Goal: Find specific page/section: Find specific page/section

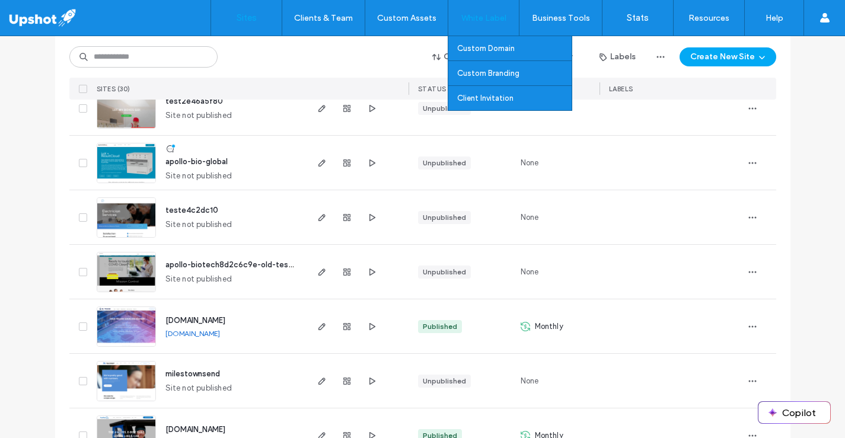
scroll to position [1447, 0]
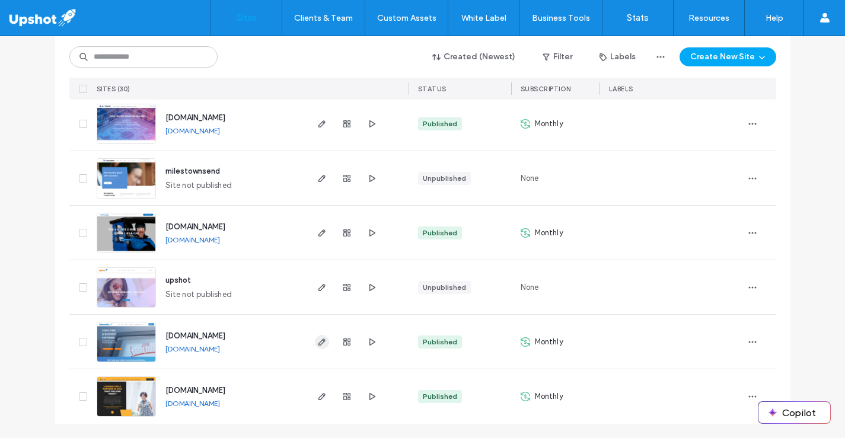
click at [318, 340] on use "button" at bounding box center [321, 342] width 7 height 7
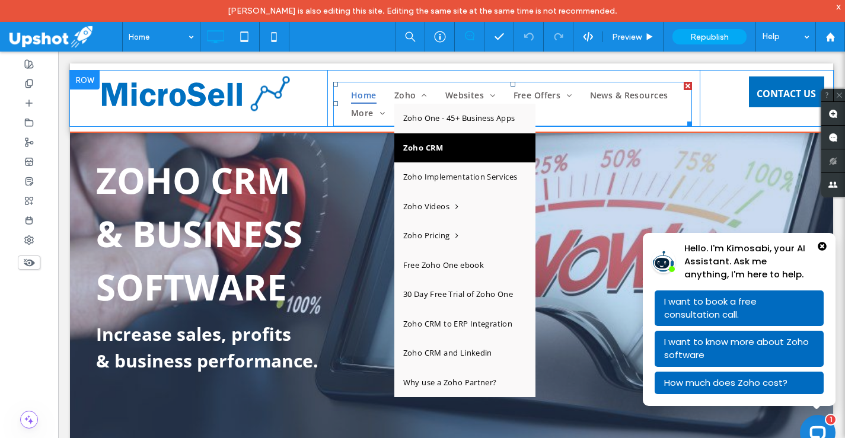
click at [425, 150] on span "Zoho CRM" at bounding box center [423, 148] width 40 height 12
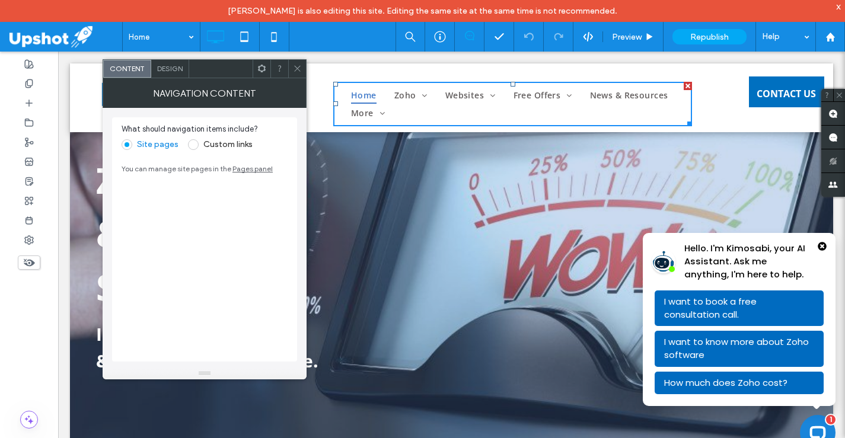
click at [301, 66] on icon at bounding box center [297, 68] width 9 height 9
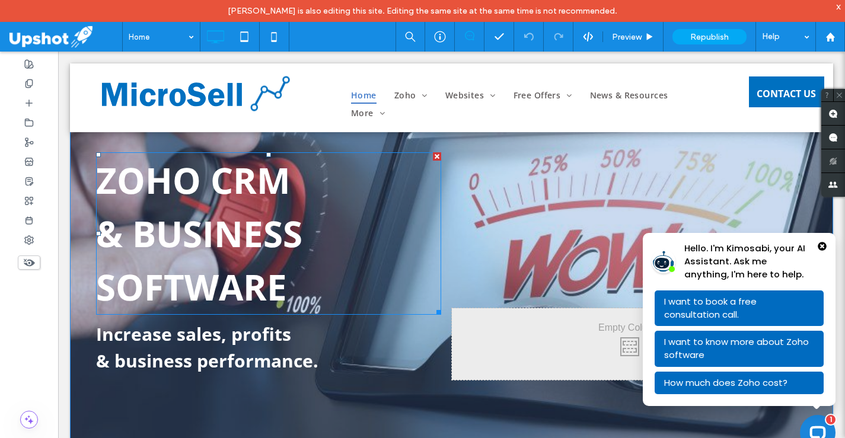
scroll to position [73, 0]
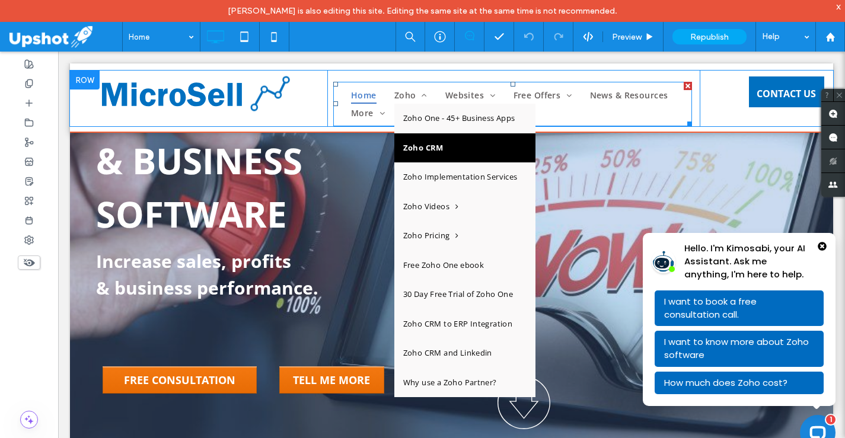
click at [441, 152] on link "Zoho CRM" at bounding box center [464, 148] width 141 height 30
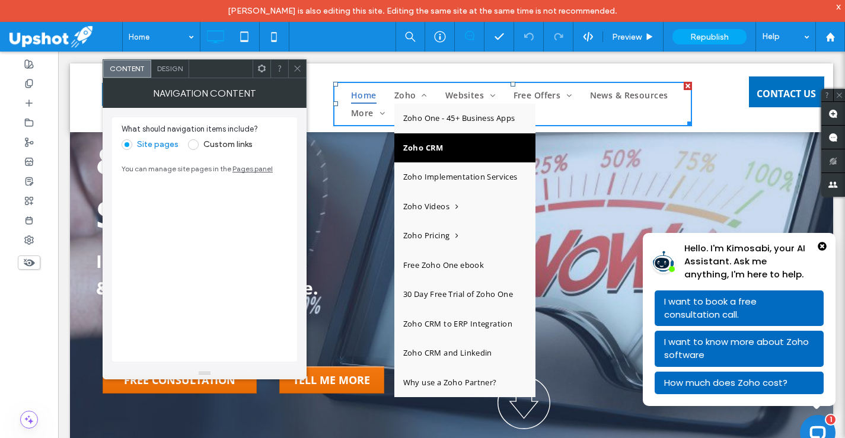
click at [441, 152] on link "Zoho CRM" at bounding box center [464, 148] width 141 height 30
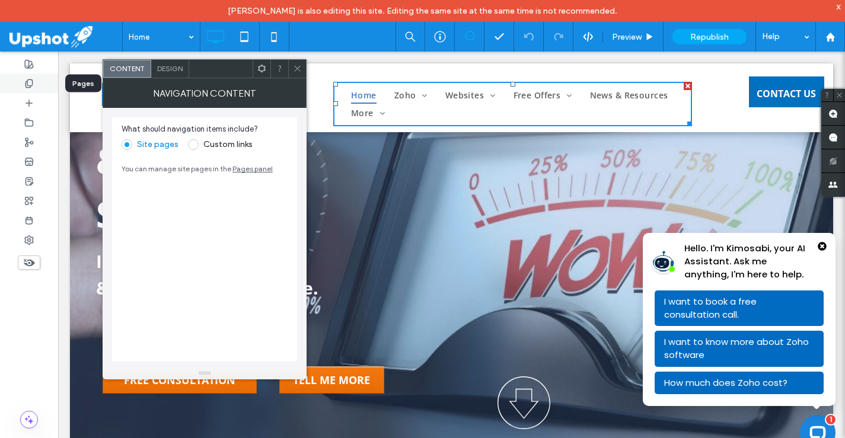
click at [37, 81] on div at bounding box center [29, 84] width 58 height 20
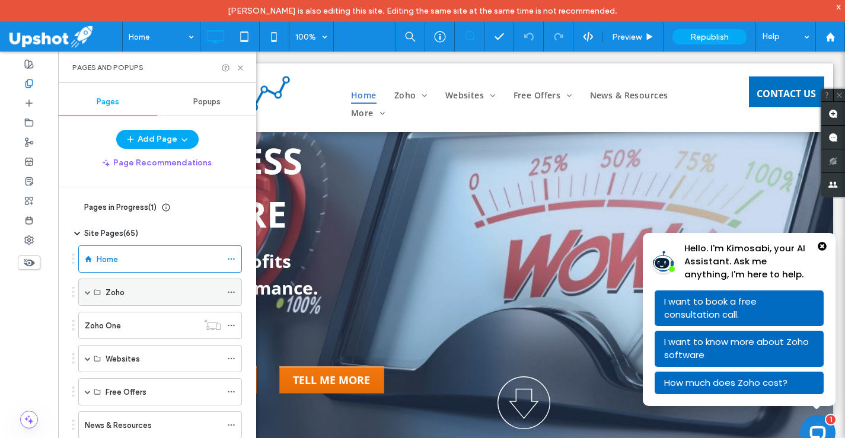
click at [88, 292] on span at bounding box center [88, 292] width 6 height 6
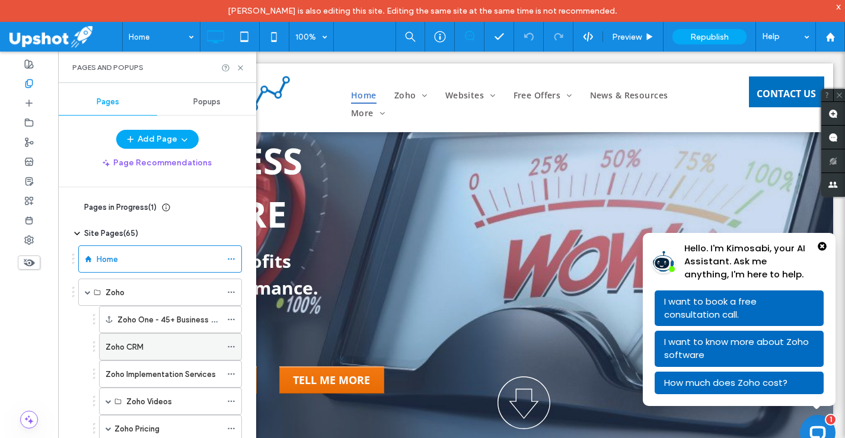
click at [137, 343] on label "Zoho CRM" at bounding box center [125, 347] width 38 height 21
click at [240, 68] on use at bounding box center [240, 67] width 5 height 5
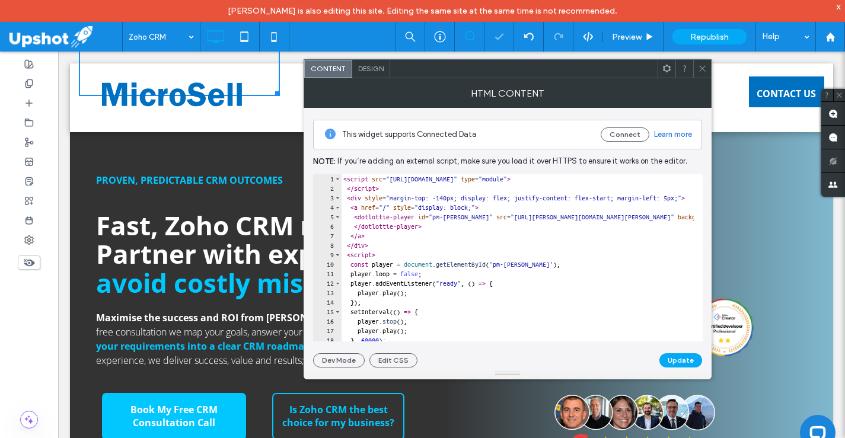
click at [703, 69] on icon at bounding box center [702, 68] width 9 height 9
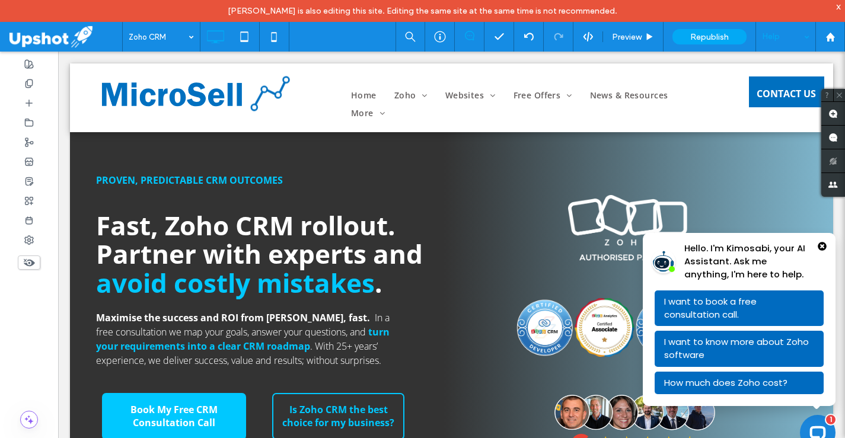
click at [805, 36] on div "Help" at bounding box center [785, 37] width 59 height 30
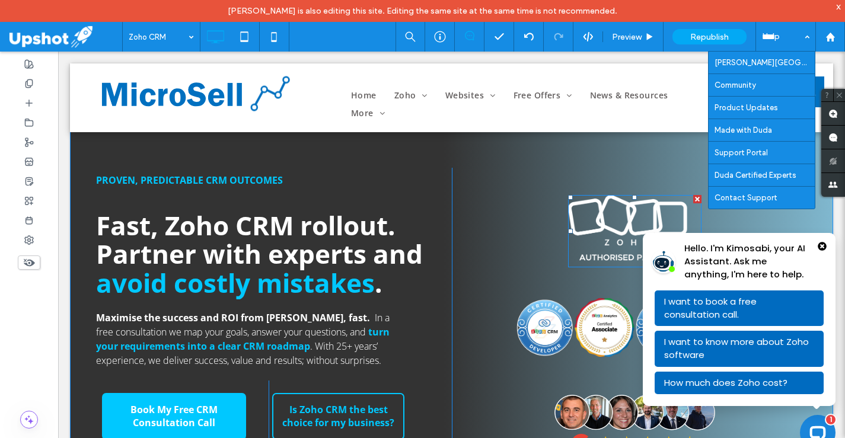
click at [595, 228] on img at bounding box center [634, 231] width 133 height 72
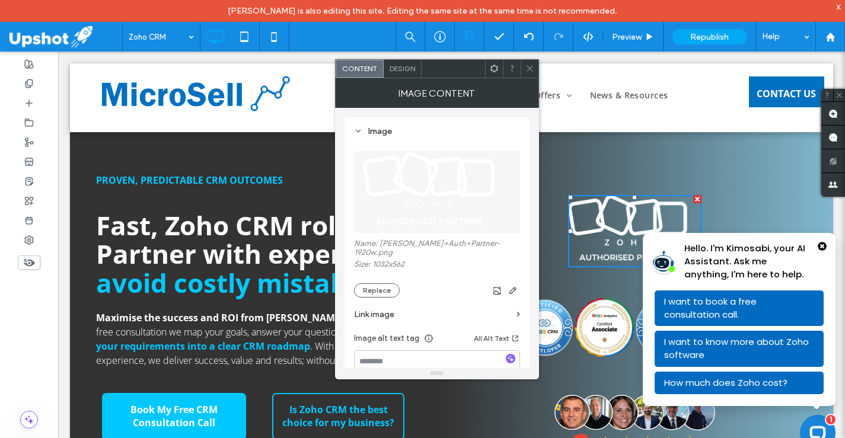
scroll to position [90, 0]
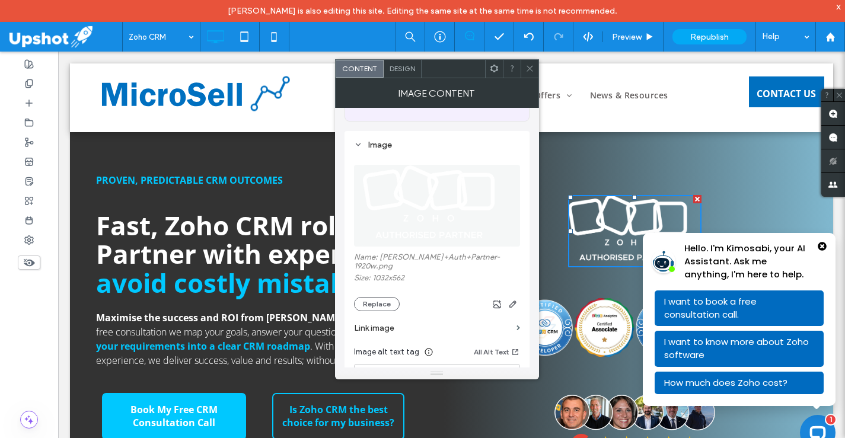
click at [412, 179] on img at bounding box center [436, 206] width 149 height 82
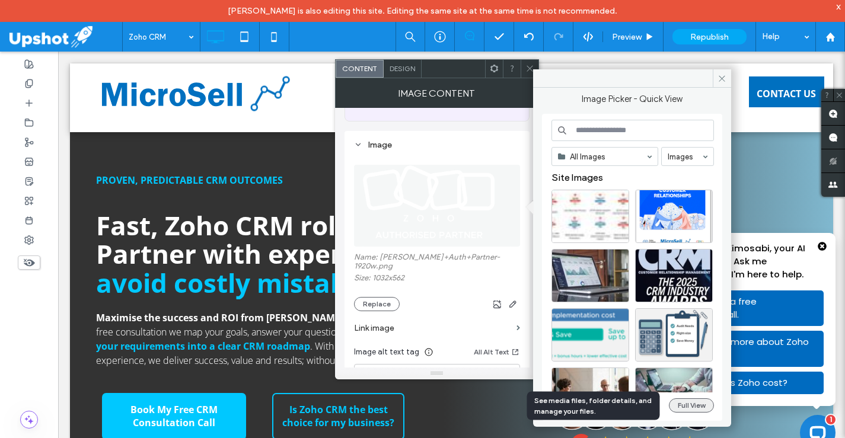
click at [692, 404] on button "Full View" at bounding box center [691, 406] width 45 height 14
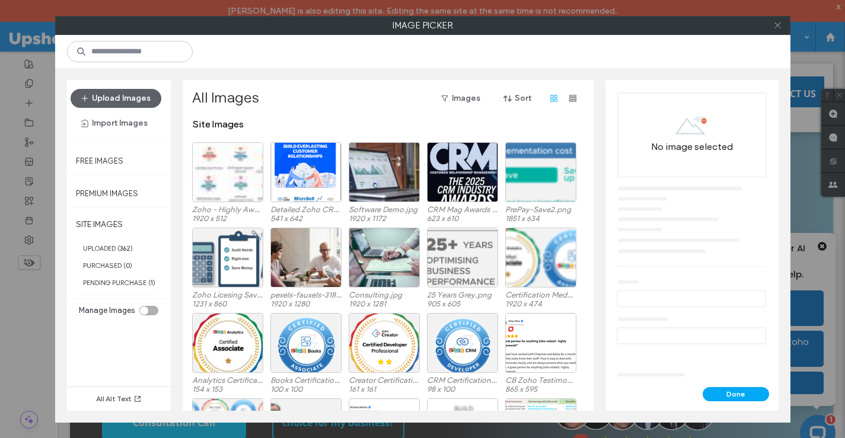
click at [776, 28] on icon at bounding box center [777, 25] width 9 height 9
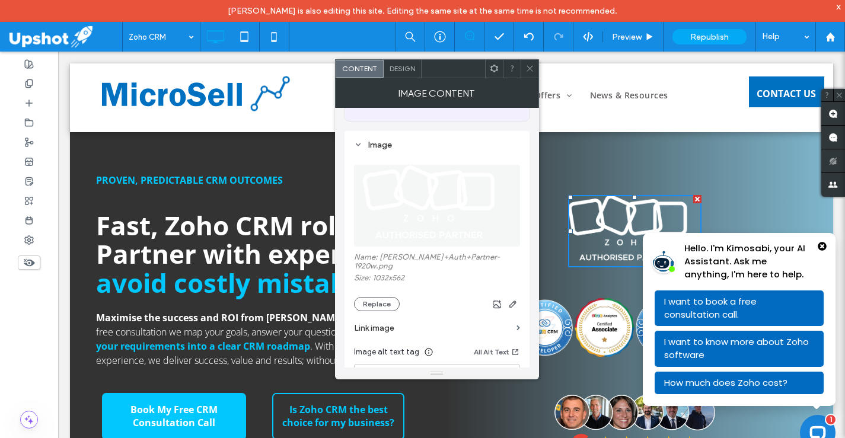
click at [525, 68] on icon at bounding box center [529, 68] width 9 height 9
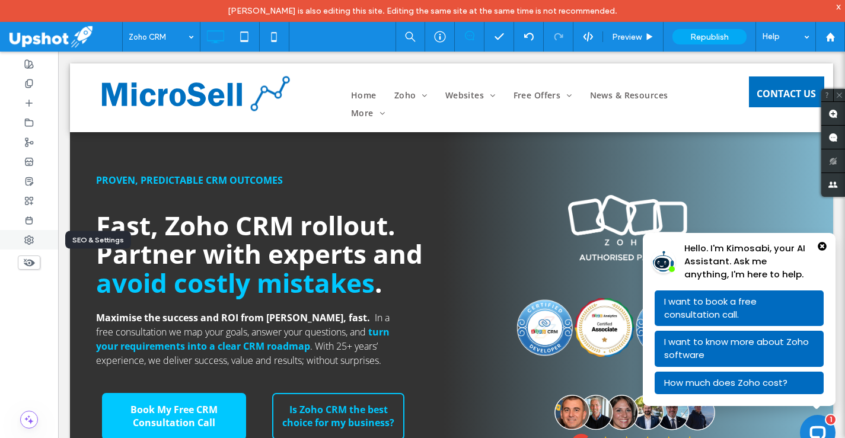
click at [31, 237] on icon at bounding box center [28, 239] width 9 height 9
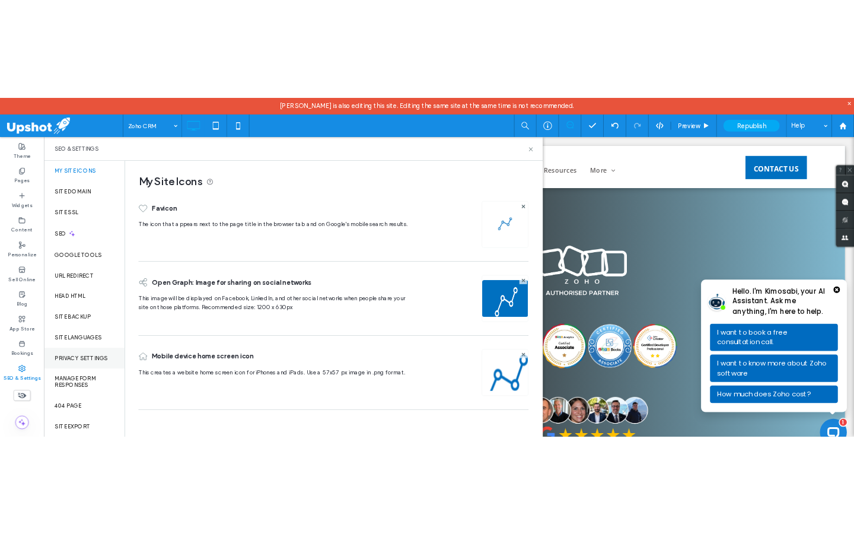
scroll to position [14, 0]
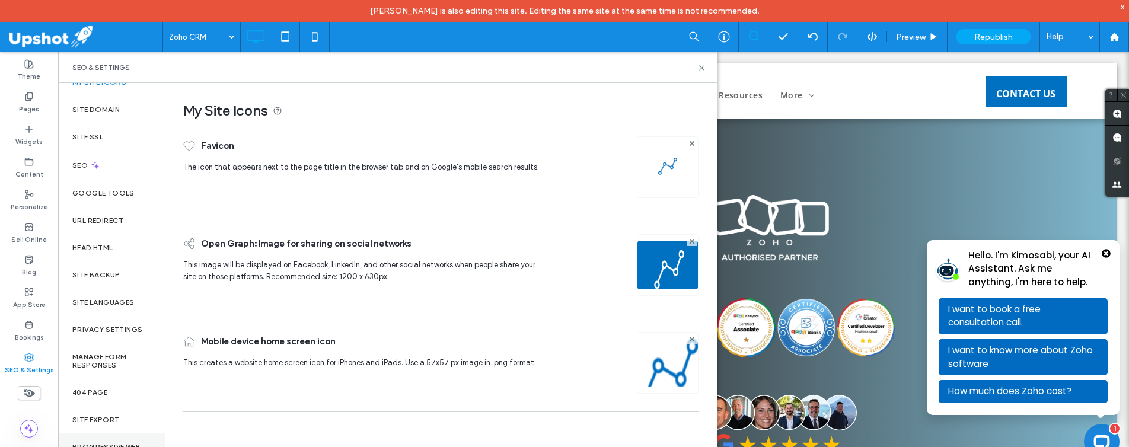
click at [113, 438] on div "Progressive Web App (PWA)" at bounding box center [111, 452] width 107 height 36
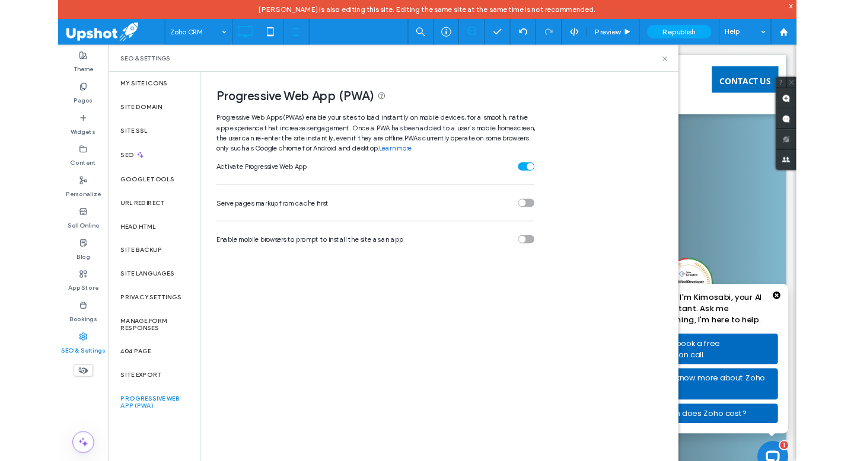
scroll to position [0, 0]
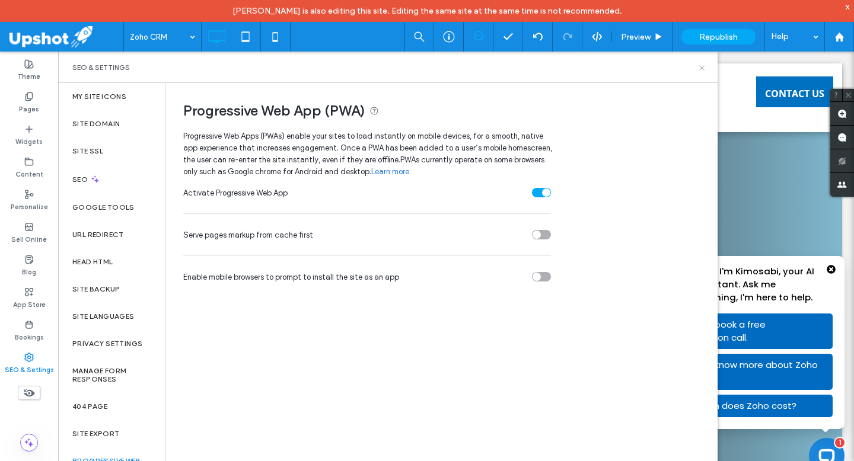
click at [700, 68] on use at bounding box center [701, 67] width 5 height 5
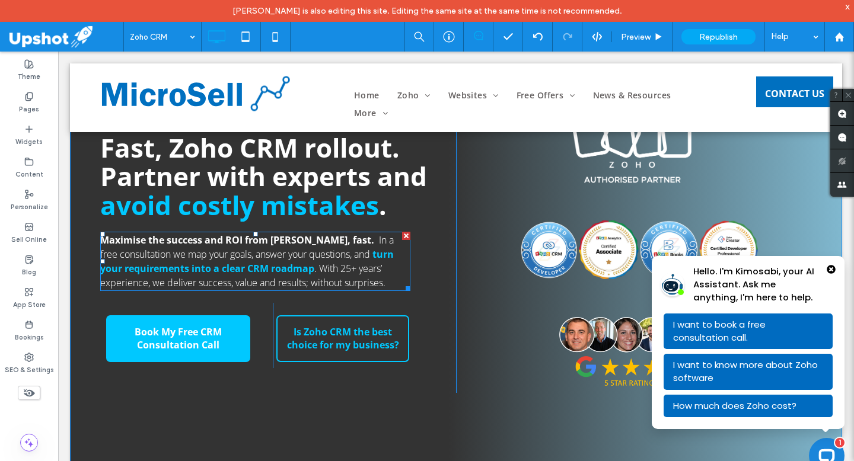
scroll to position [28, 0]
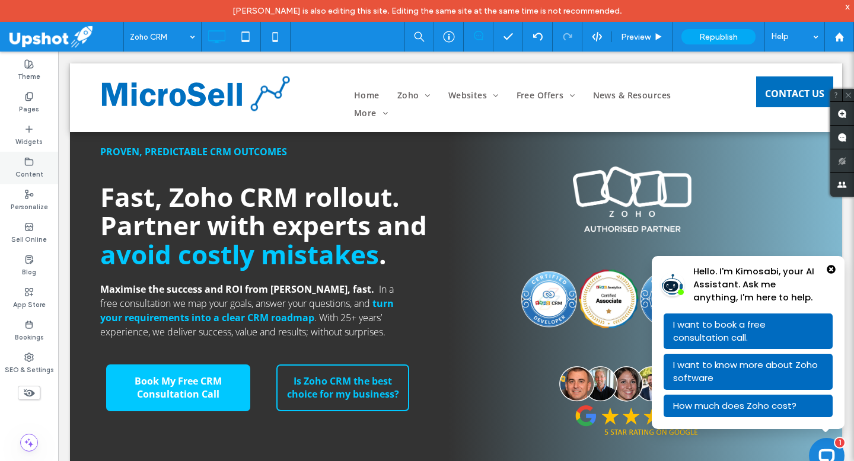
click at [34, 164] on div "Content" at bounding box center [29, 168] width 58 height 33
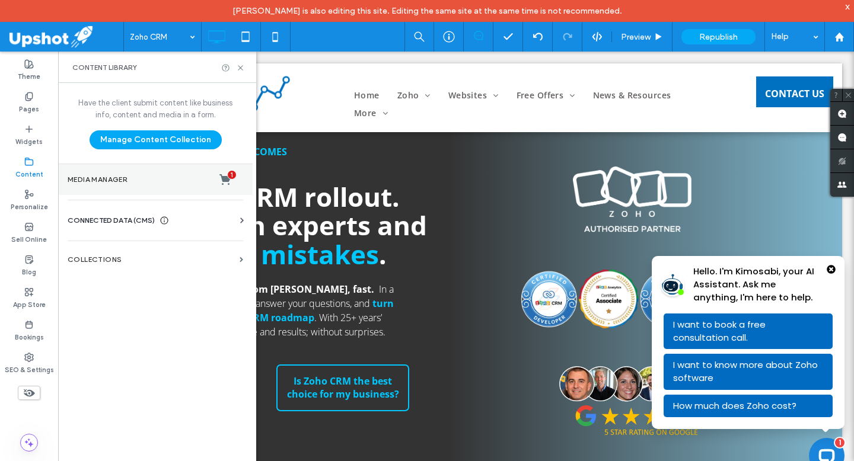
click at [160, 171] on section "Media Manager 1" at bounding box center [155, 179] width 195 height 31
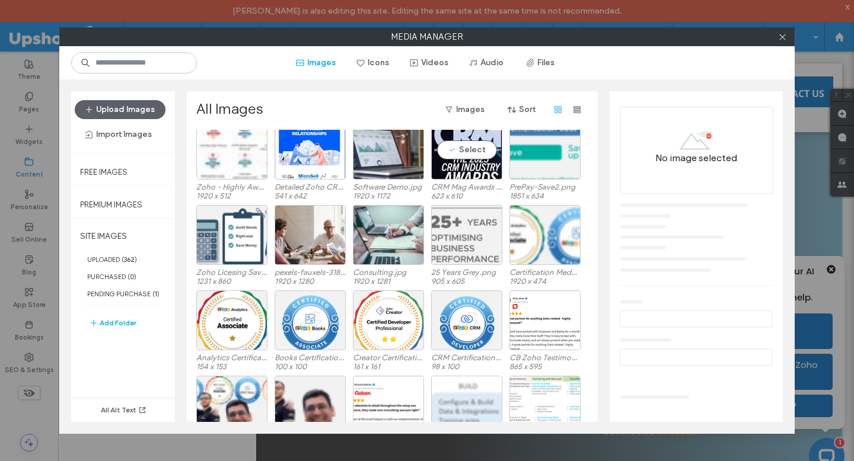
scroll to position [37, 0]
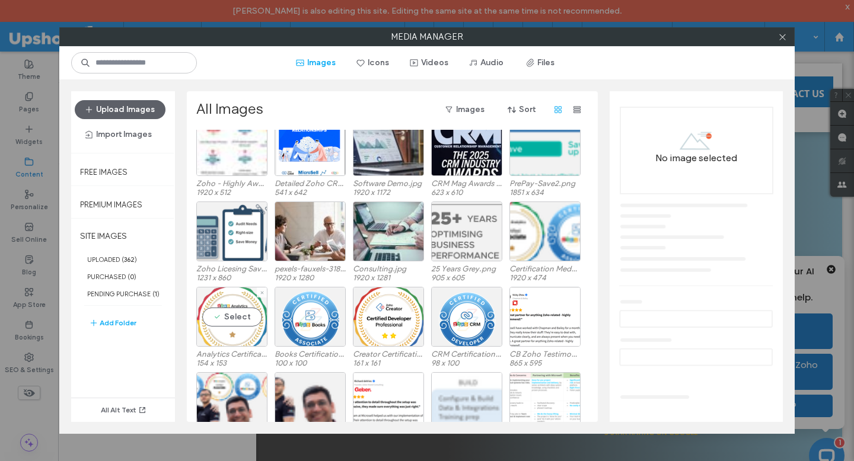
click at [240, 314] on div "Select" at bounding box center [231, 317] width 71 height 60
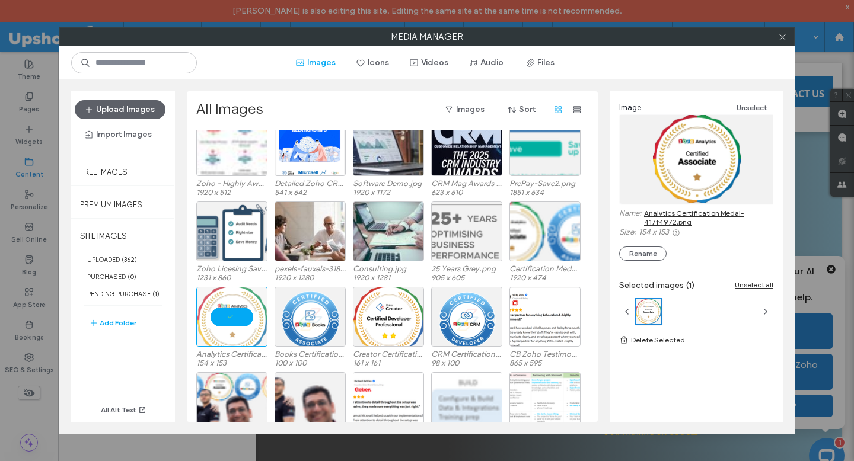
click at [671, 215] on link "Analytics Certification Medal-417f4972.png" at bounding box center [708, 218] width 129 height 18
click at [784, 36] on icon at bounding box center [782, 37] width 9 height 9
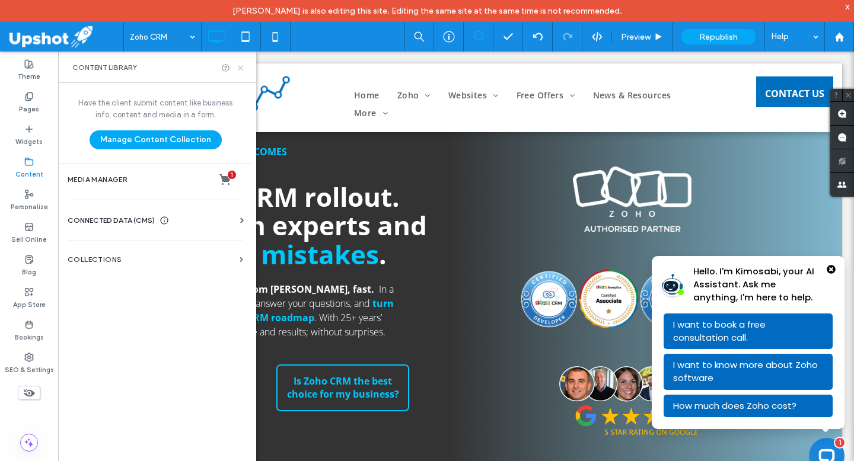
click at [244, 67] on icon at bounding box center [240, 67] width 9 height 9
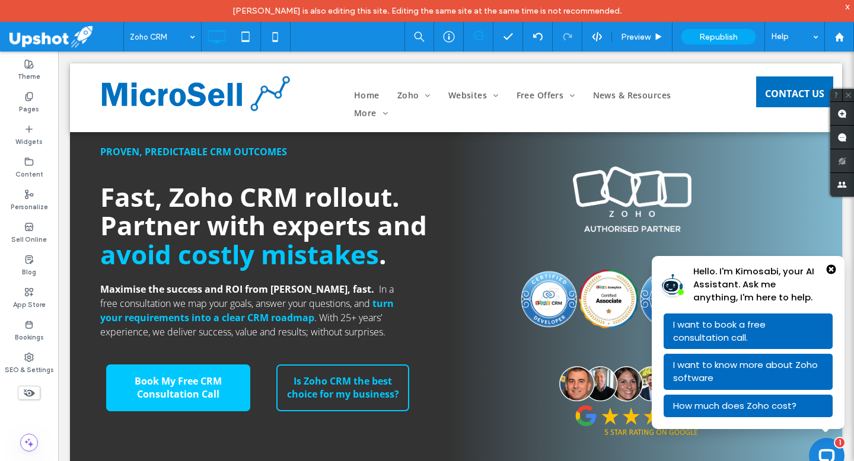
click at [827, 265] on icon "Close Popup Bubble" at bounding box center [831, 269] width 9 height 9
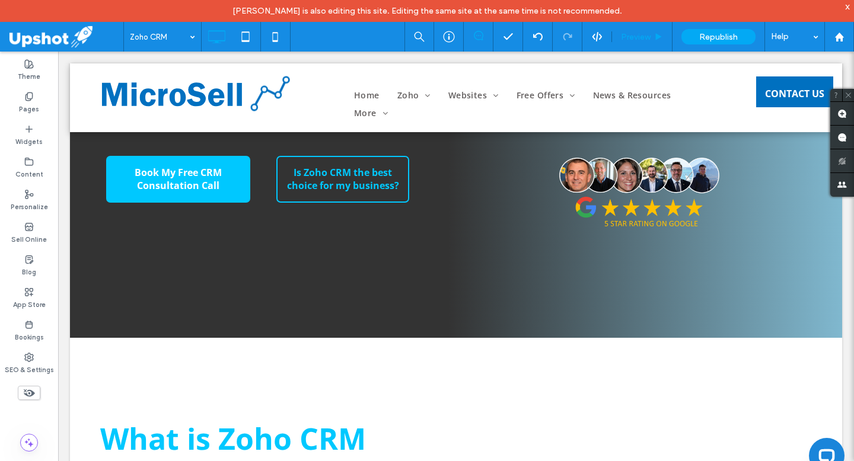
scroll to position [0, 0]
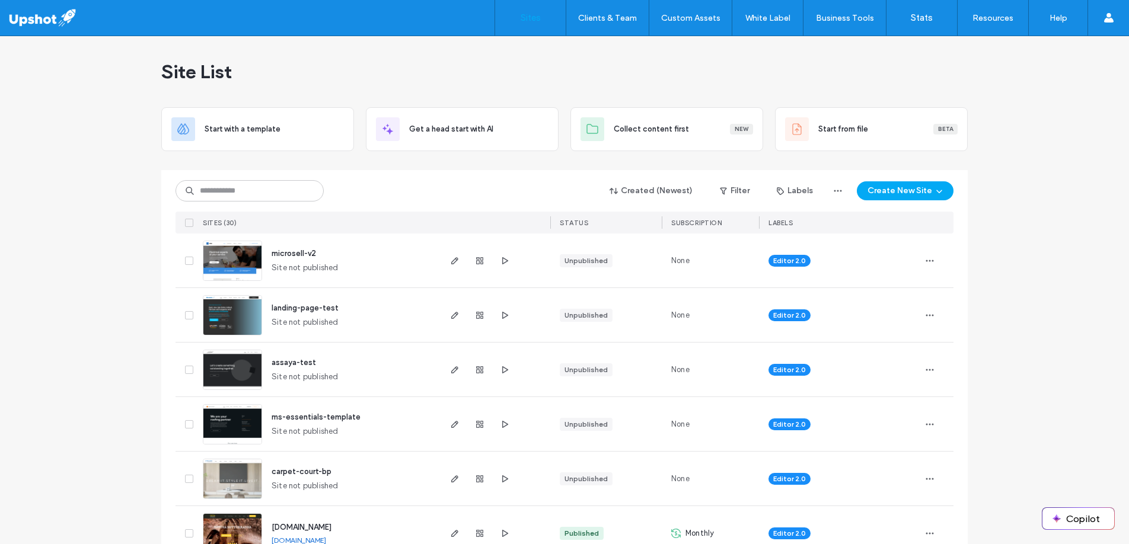
click at [346, 209] on div "Created (Newest) Filter Labels Create New Site SITES (30) STATUS SUBSCRIPTION L…" at bounding box center [565, 201] width 778 height 63
click at [450, 263] on icon "button" at bounding box center [454, 260] width 9 height 9
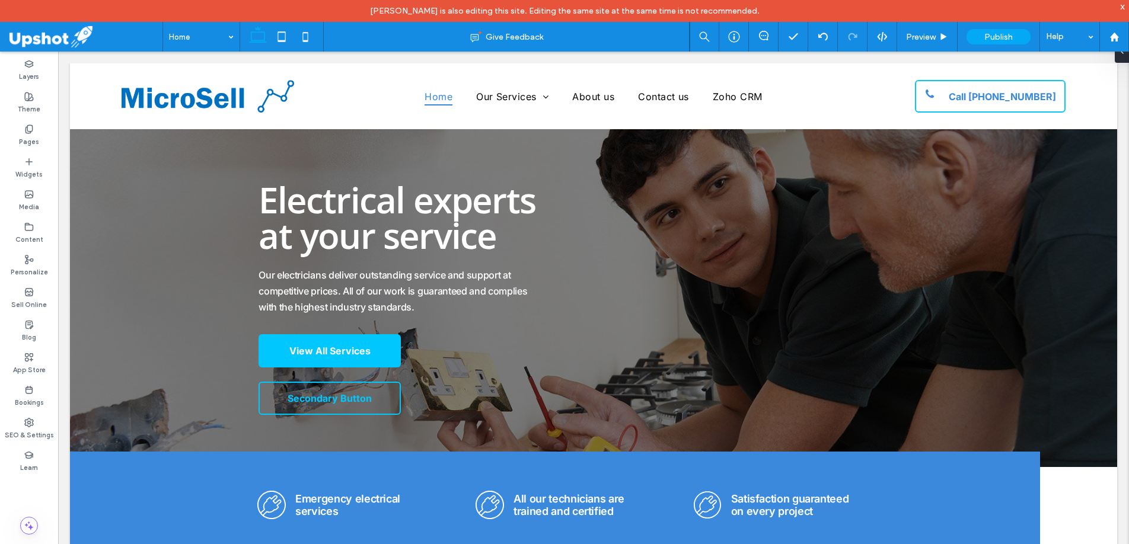
click at [27, 31] on span at bounding box center [86, 37] width 154 height 24
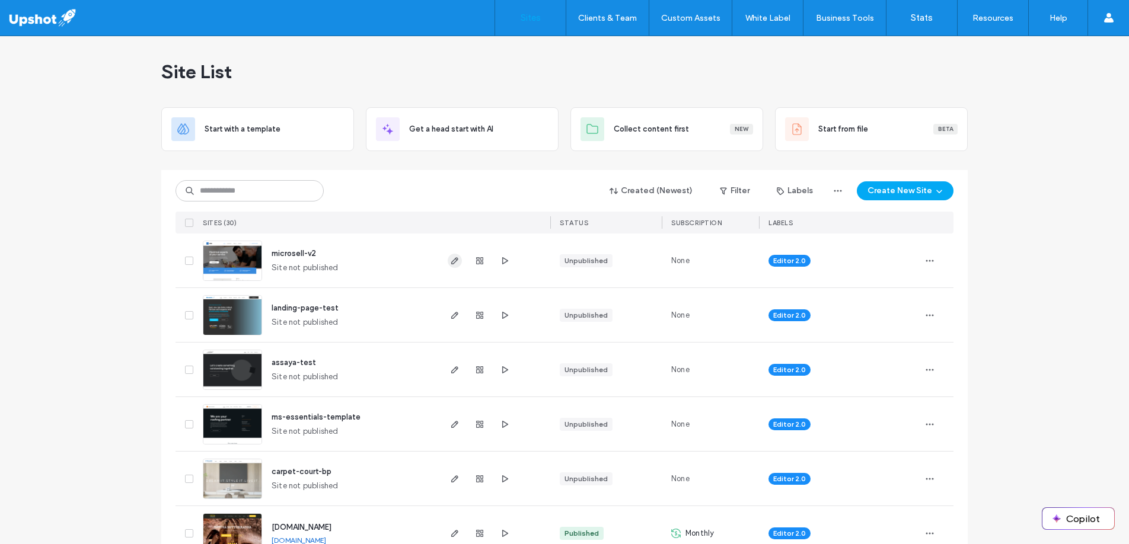
click at [450, 261] on icon "button" at bounding box center [454, 260] width 9 height 9
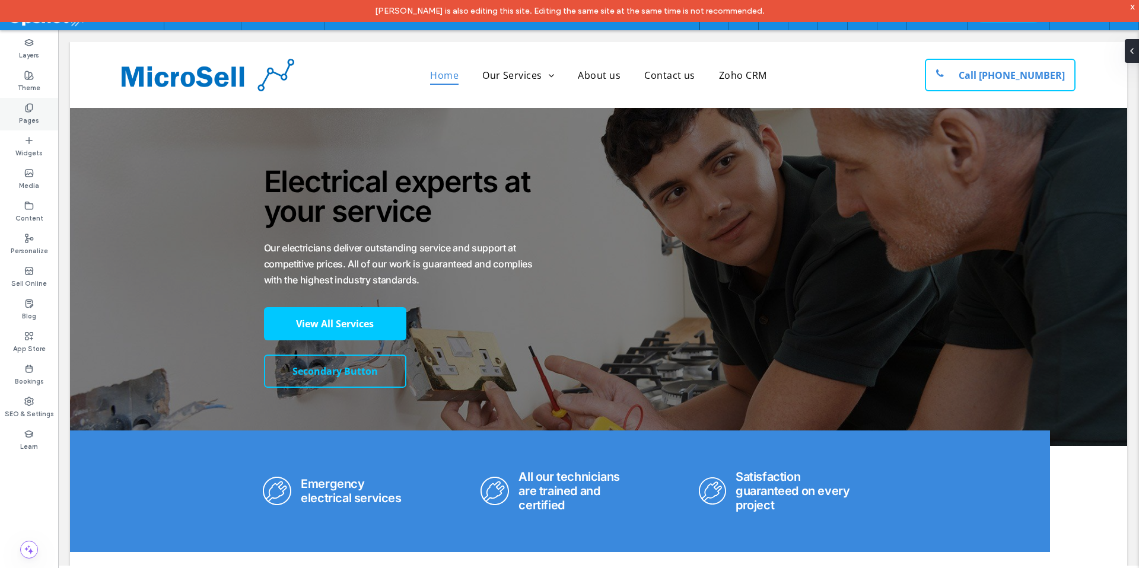
click at [22, 105] on div "Pages" at bounding box center [29, 114] width 58 height 33
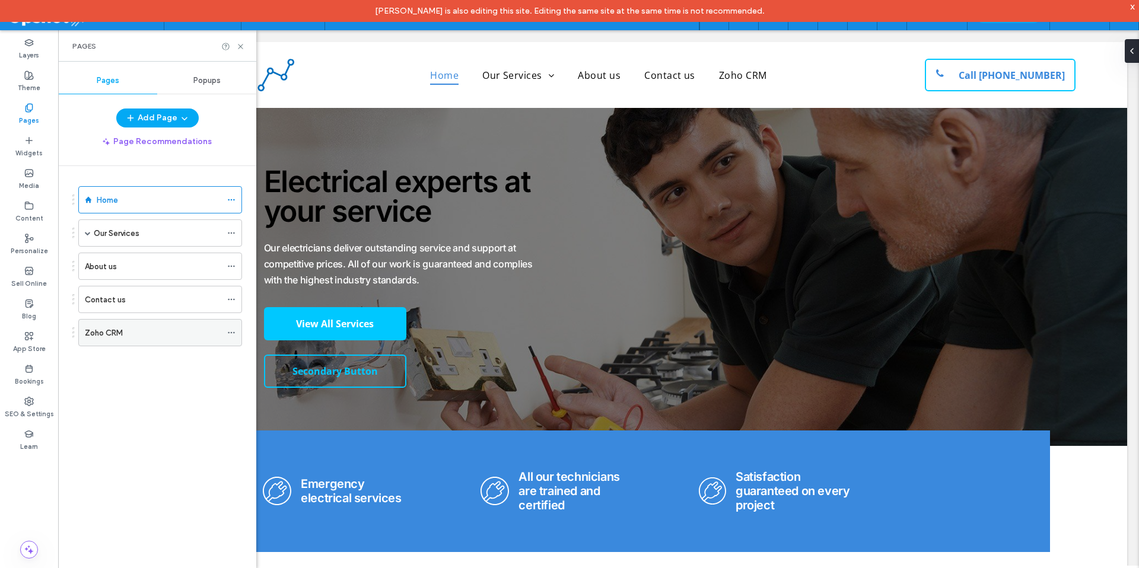
click at [113, 330] on label "Zoho CRM" at bounding box center [104, 333] width 38 height 21
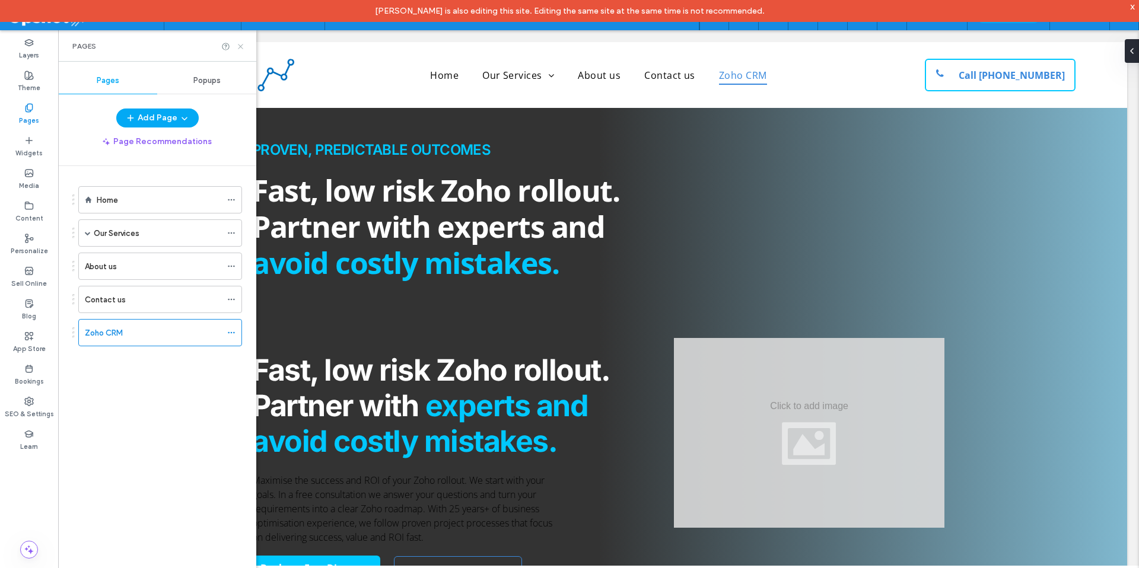
click at [243, 47] on icon at bounding box center [240, 46] width 9 height 9
